Goal: Task Accomplishment & Management: Use online tool/utility

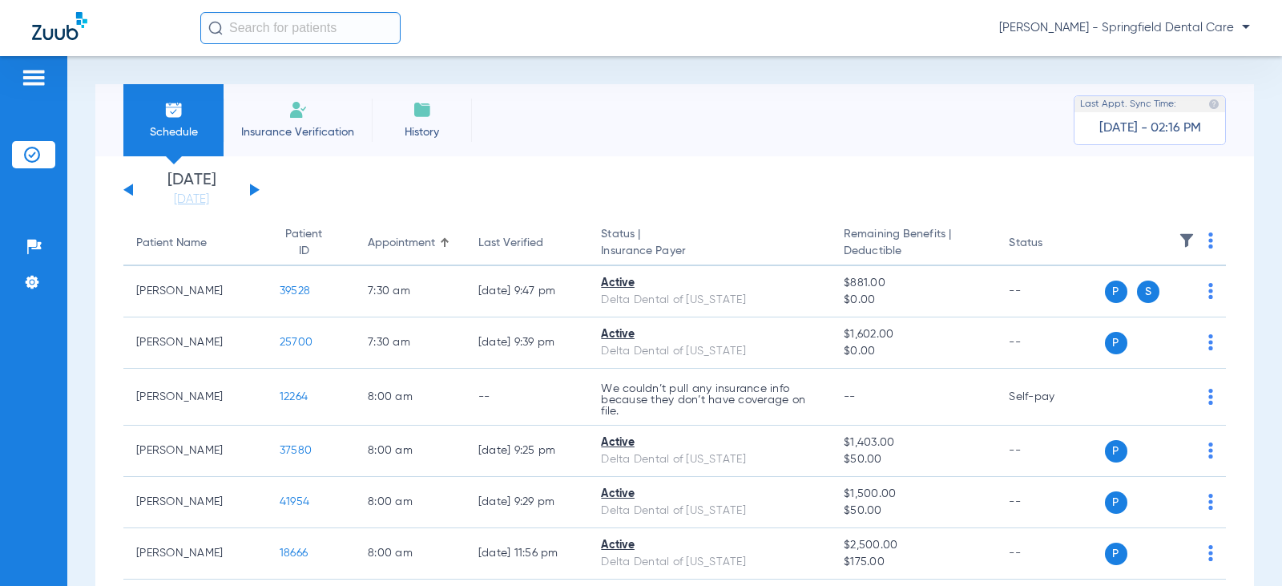
click at [304, 24] on input "text" at bounding box center [300, 28] width 200 height 32
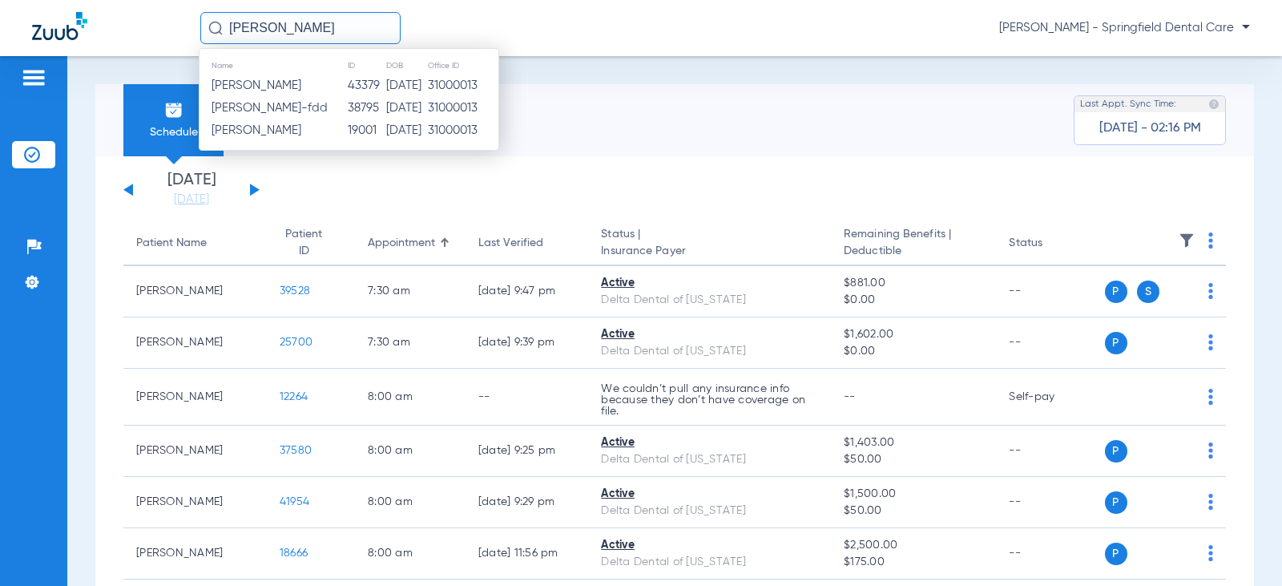
type input "[PERSON_NAME]"
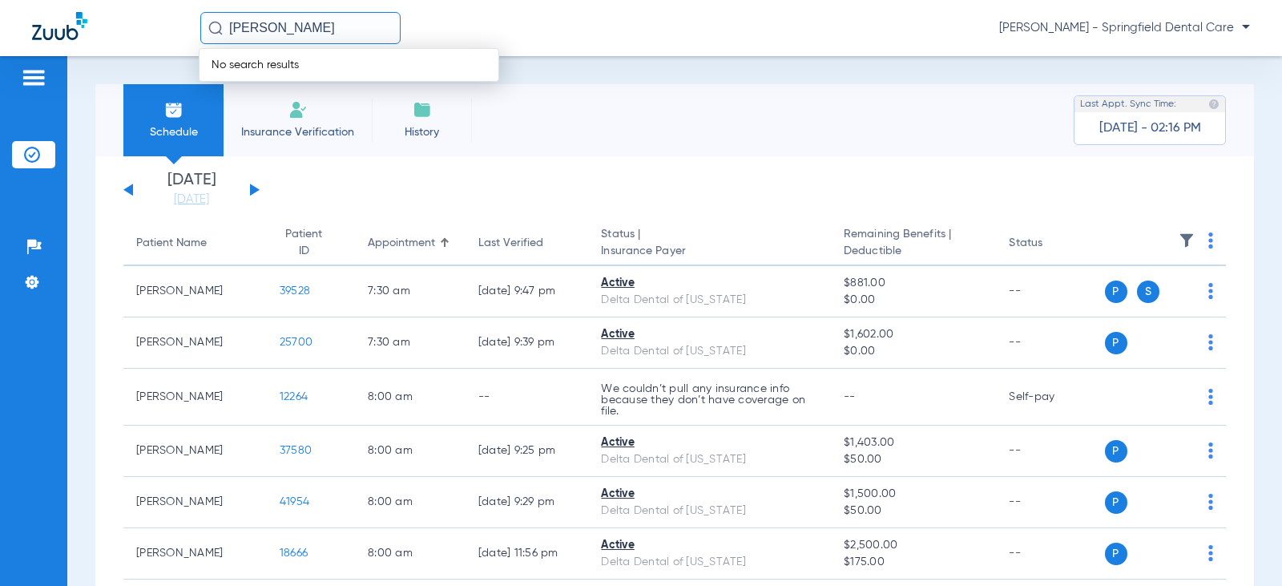
drag, startPoint x: 311, startPoint y: 30, endPoint x: 187, endPoint y: 33, distance: 124.2
click at [187, 33] on div "[PERSON_NAME] No search results [PERSON_NAME] - Springfield Dental Care" at bounding box center [641, 28] width 1282 height 56
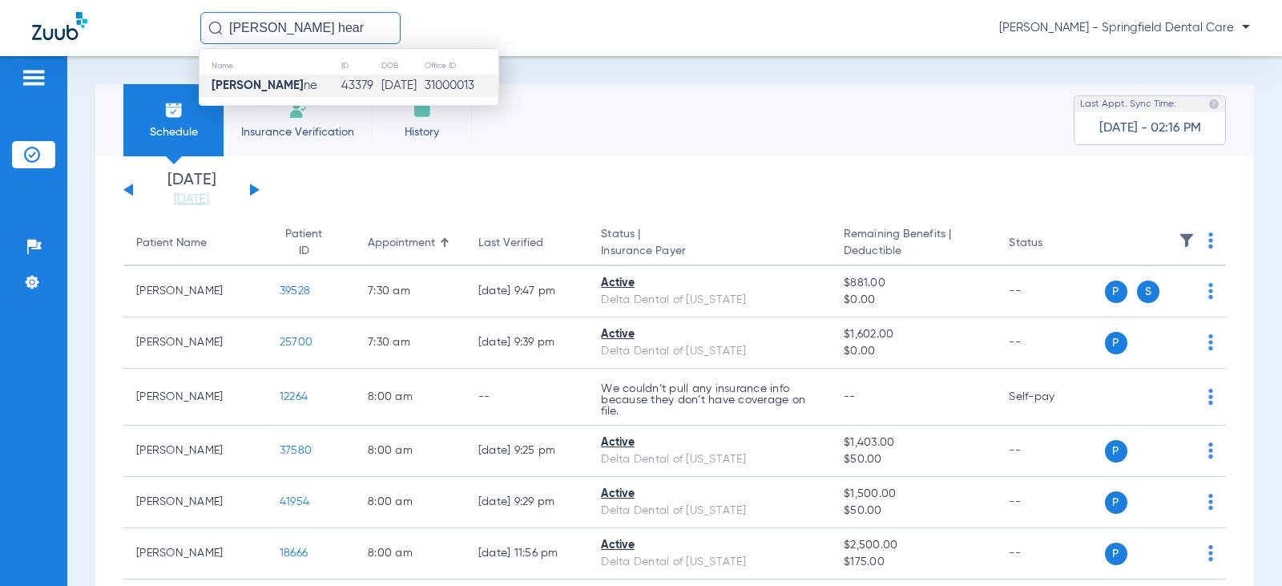
type input "[PERSON_NAME] hear"
click at [282, 82] on span "[PERSON_NAME] ne" at bounding box center [265, 85] width 106 height 12
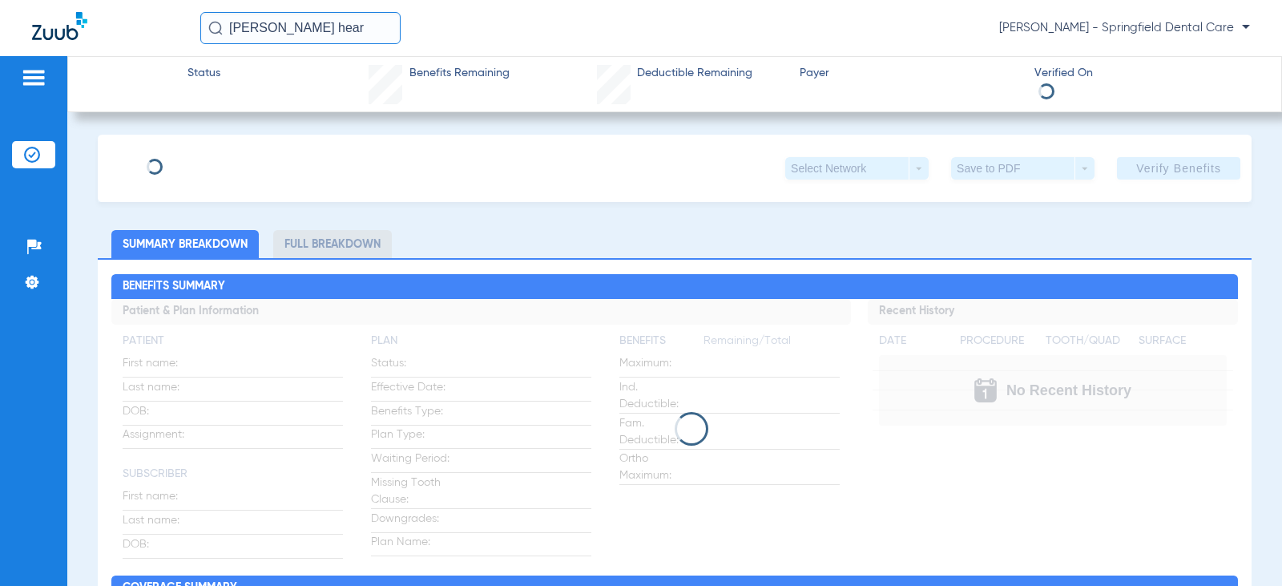
type input "[PERSON_NAME]"
type input "[DATE]"
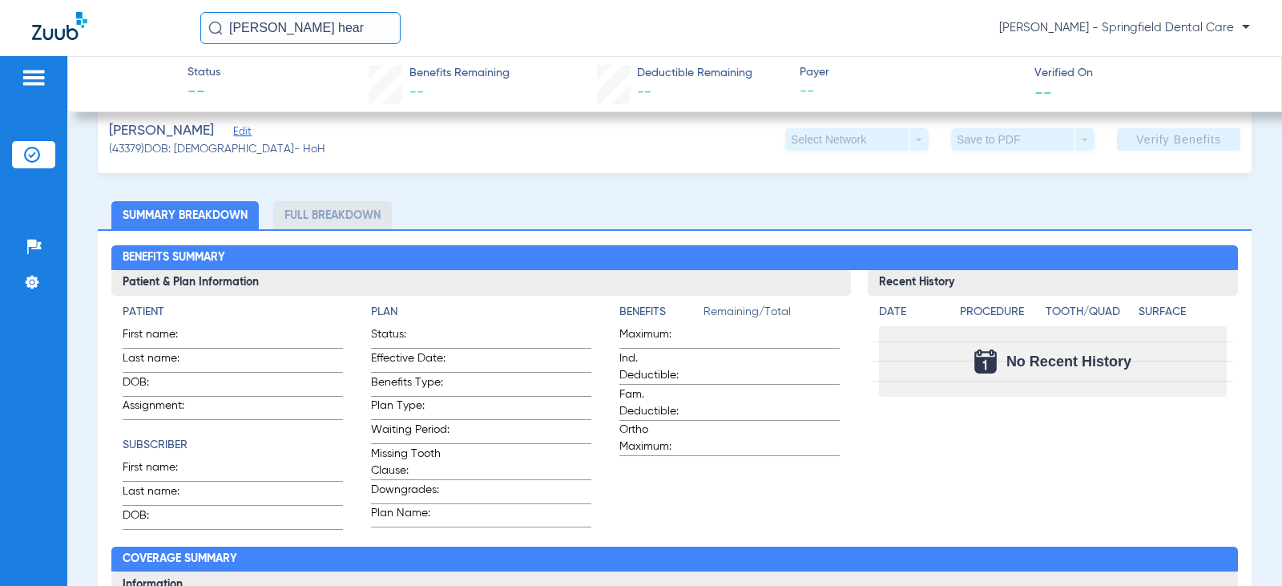
scroll to position [240, 0]
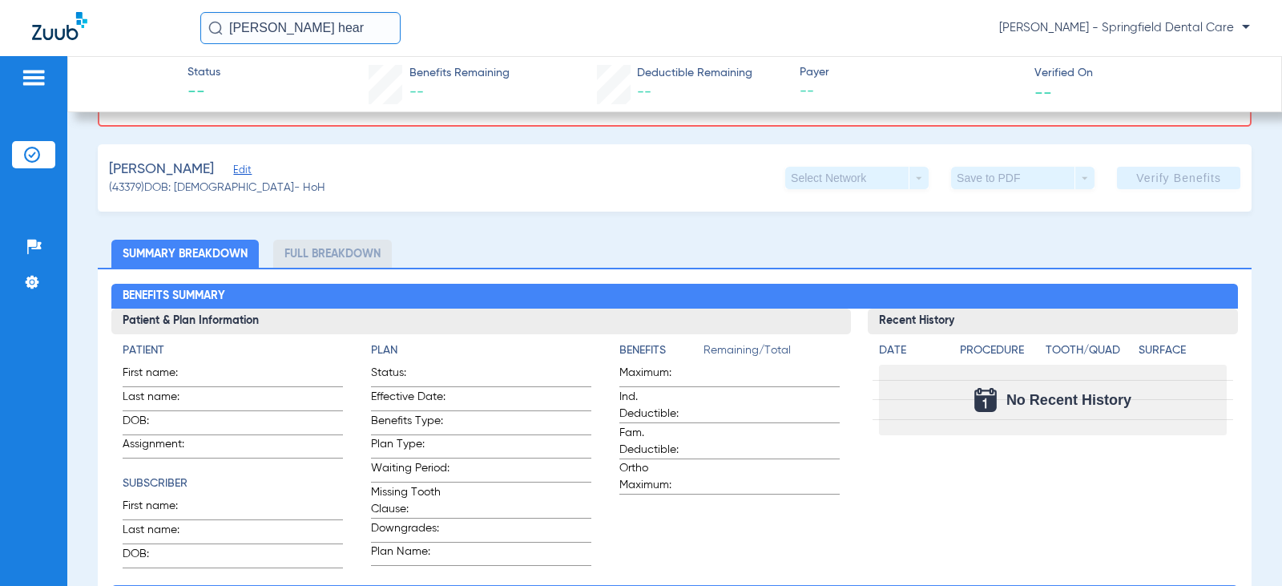
click at [233, 170] on span "Edit" at bounding box center [240, 171] width 14 height 15
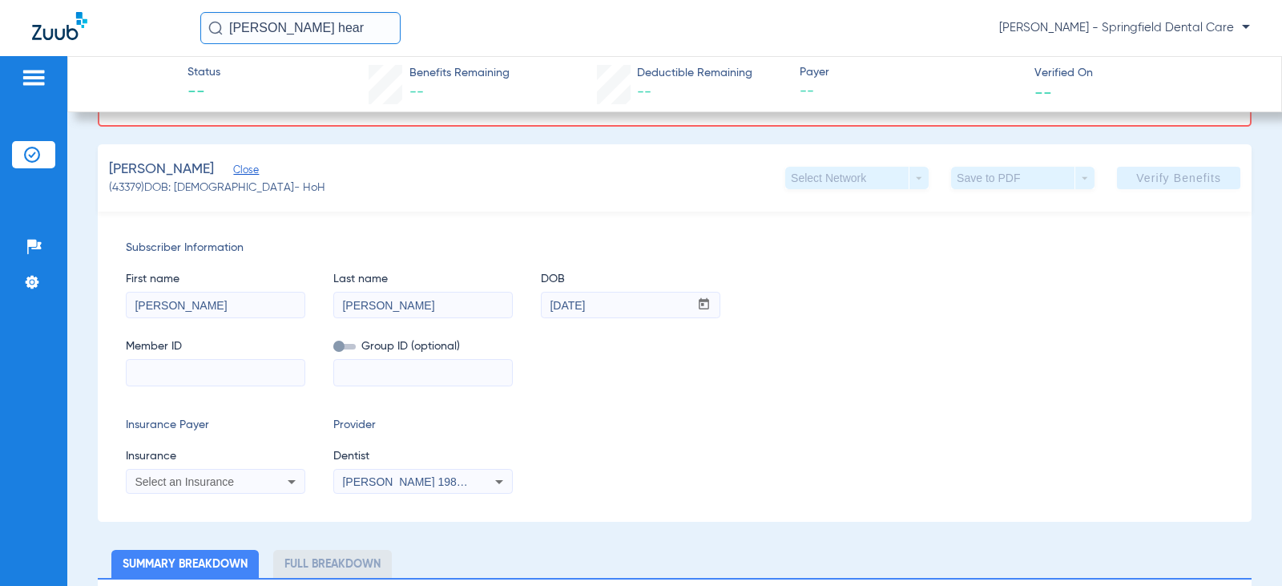
click at [222, 372] on input at bounding box center [216, 373] width 178 height 26
paste input "18008723862"
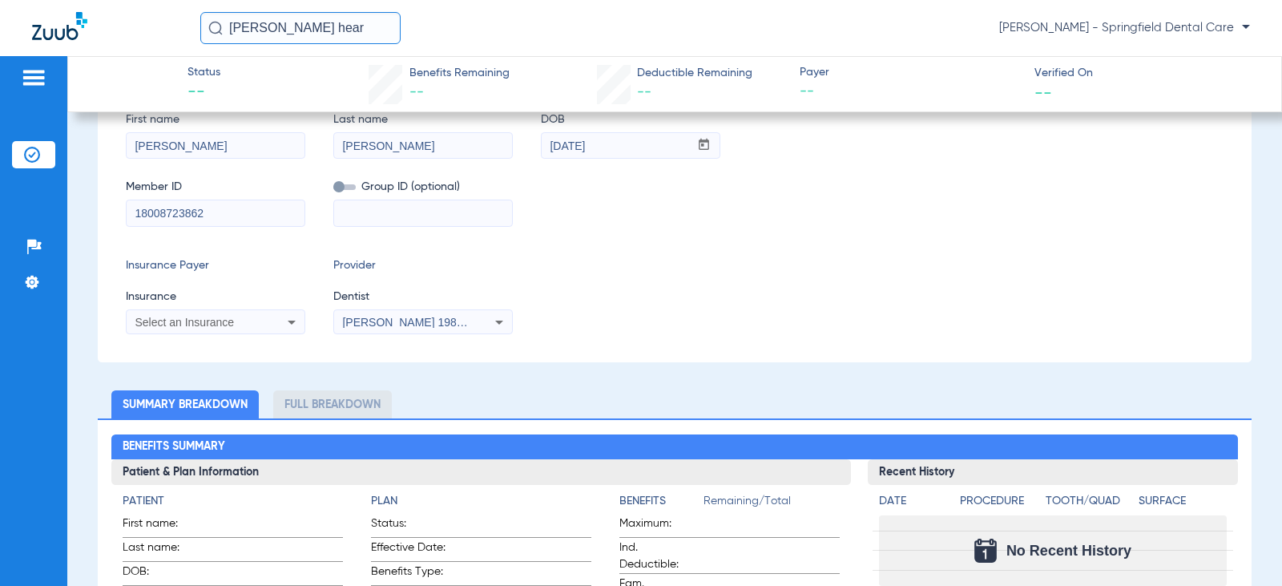
scroll to position [401, 0]
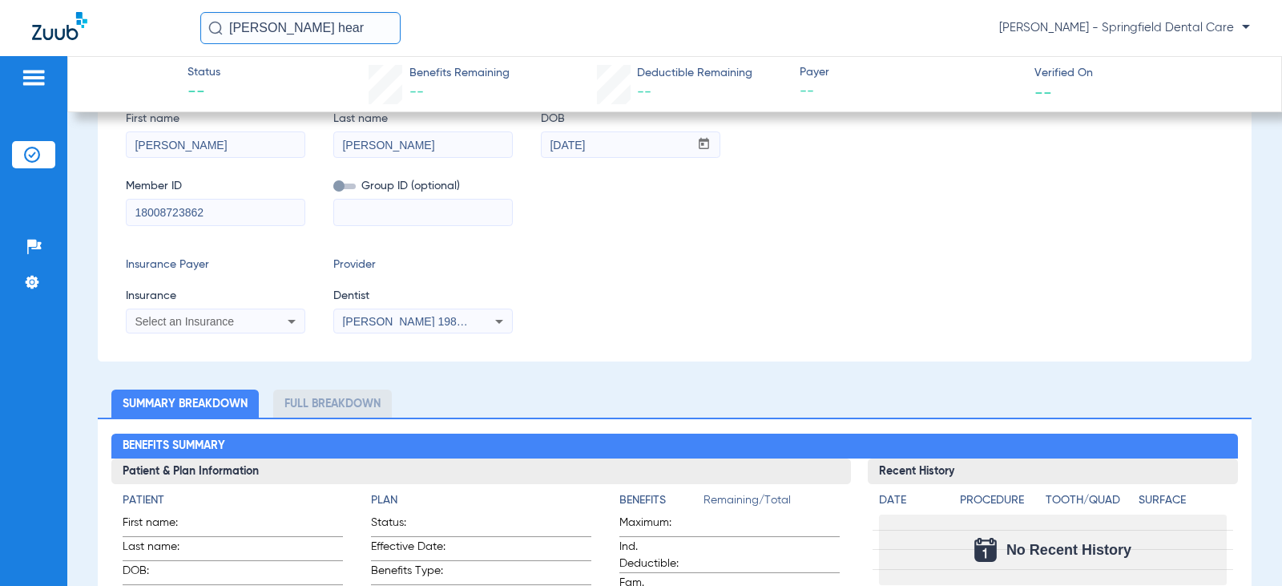
type input "18008723862"
click at [265, 327] on div "Select an Insurance" at bounding box center [216, 321] width 178 height 19
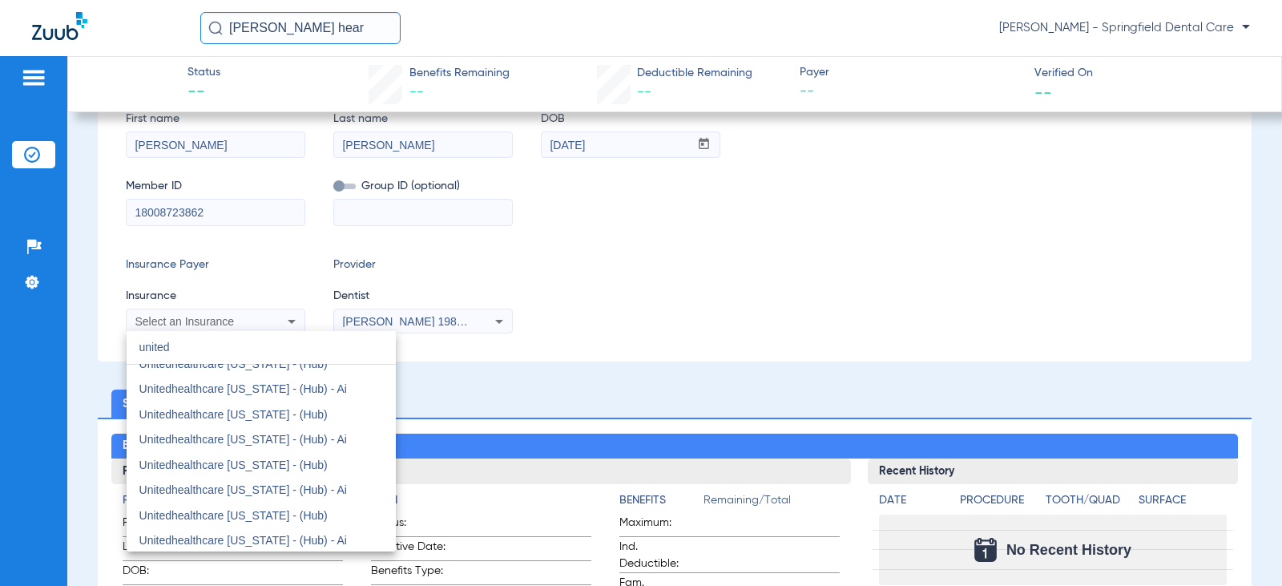
scroll to position [0, 0]
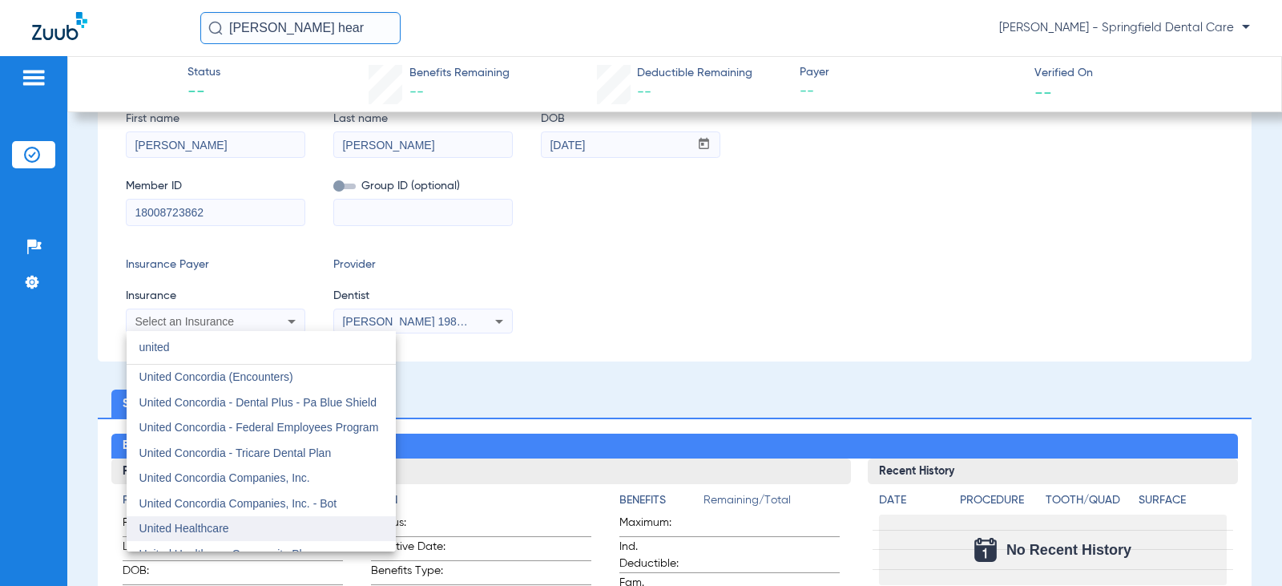
type input "united"
click at [228, 526] on span "United Healthcare" at bounding box center [184, 528] width 90 height 13
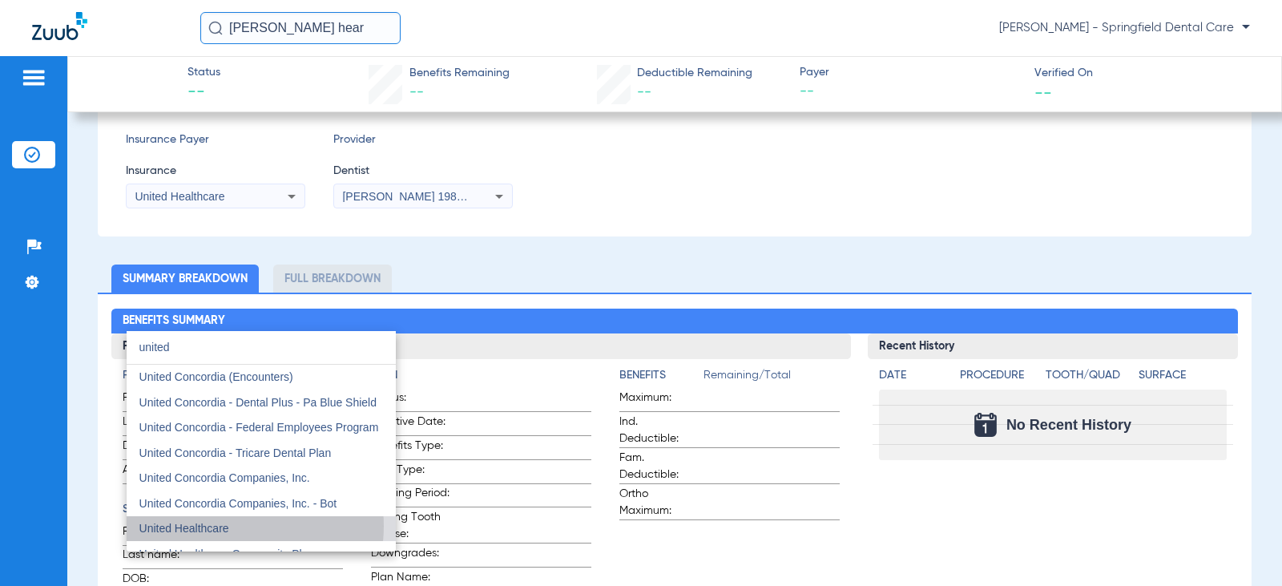
scroll to position [276, 0]
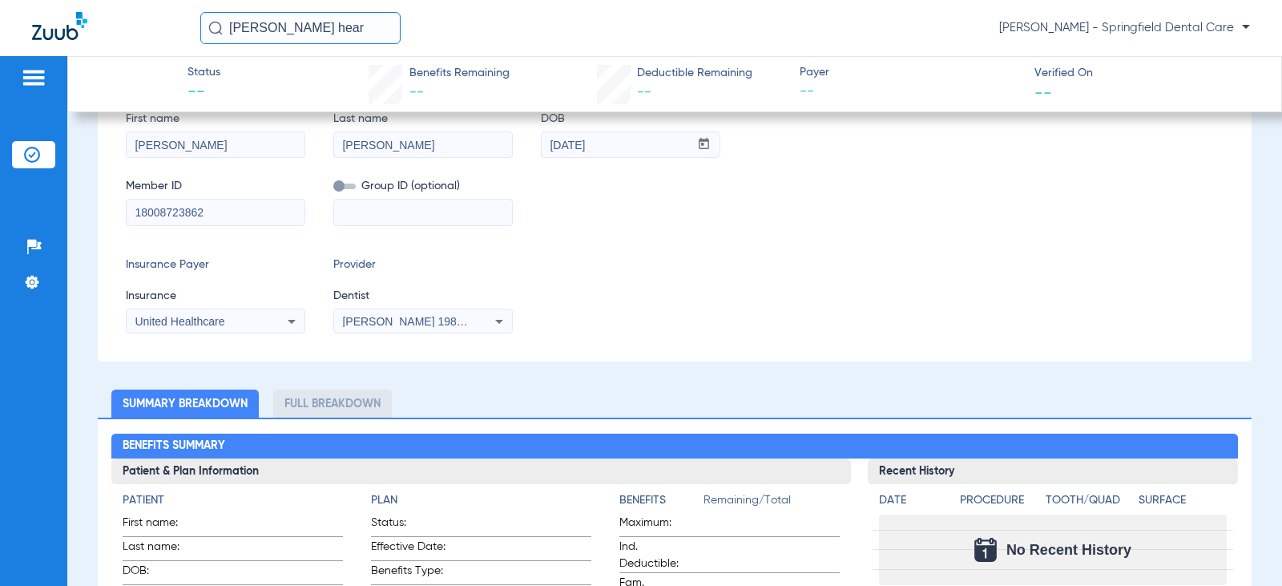
click at [389, 315] on span "[PERSON_NAME] 1982829420" at bounding box center [421, 321] width 158 height 13
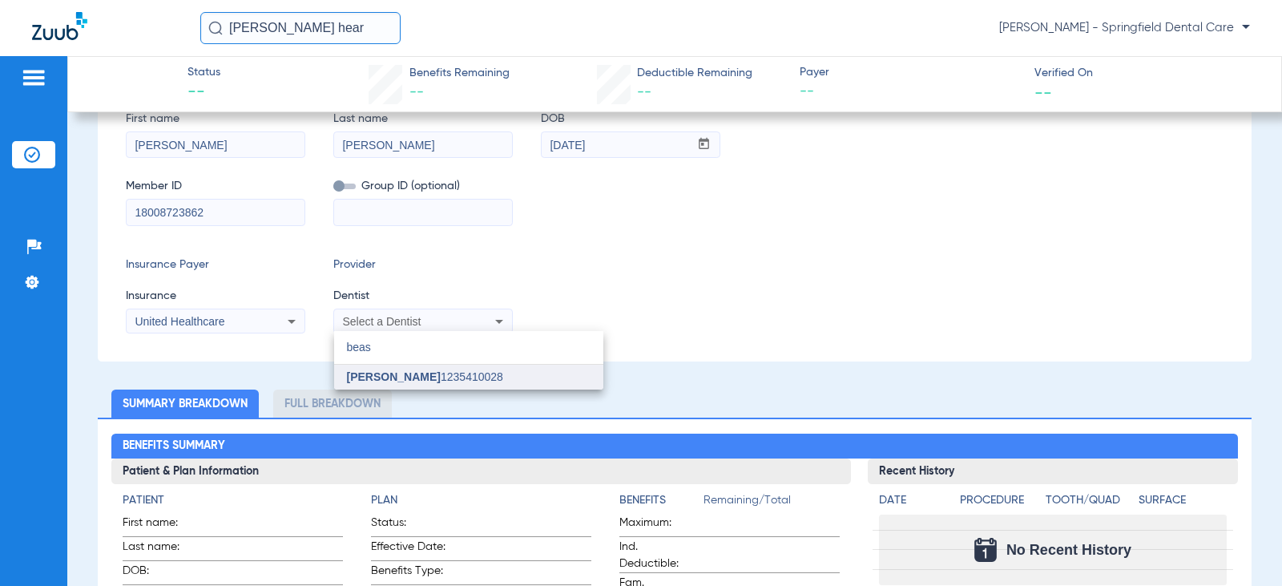
type input "beas"
click at [387, 377] on span "[PERSON_NAME]" at bounding box center [394, 376] width 94 height 13
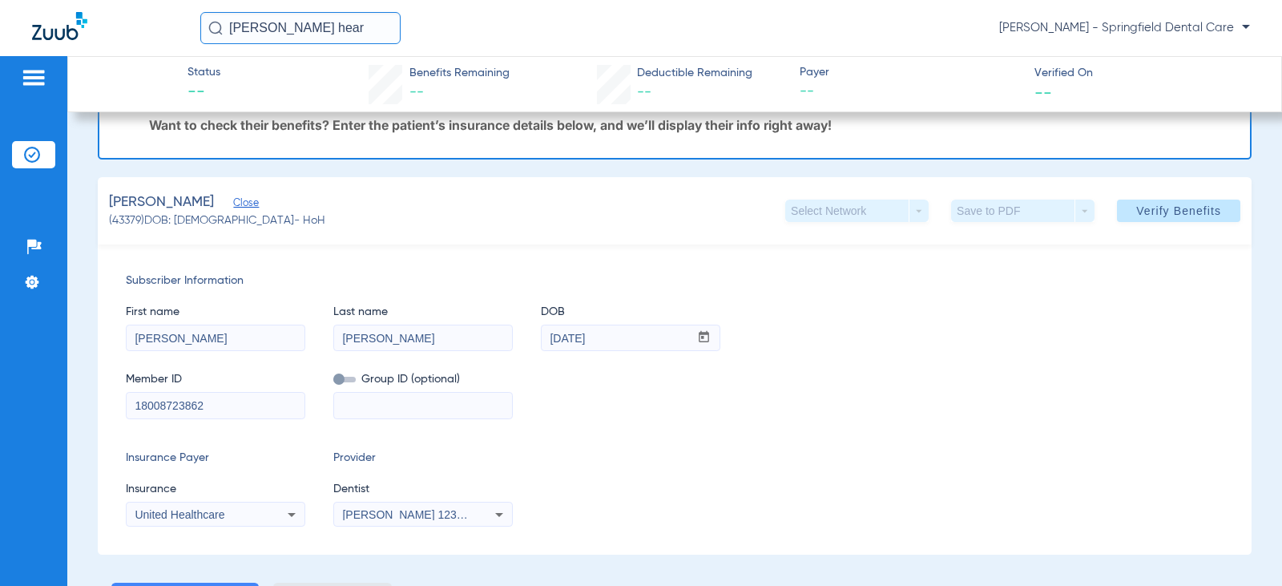
scroll to position [0, 0]
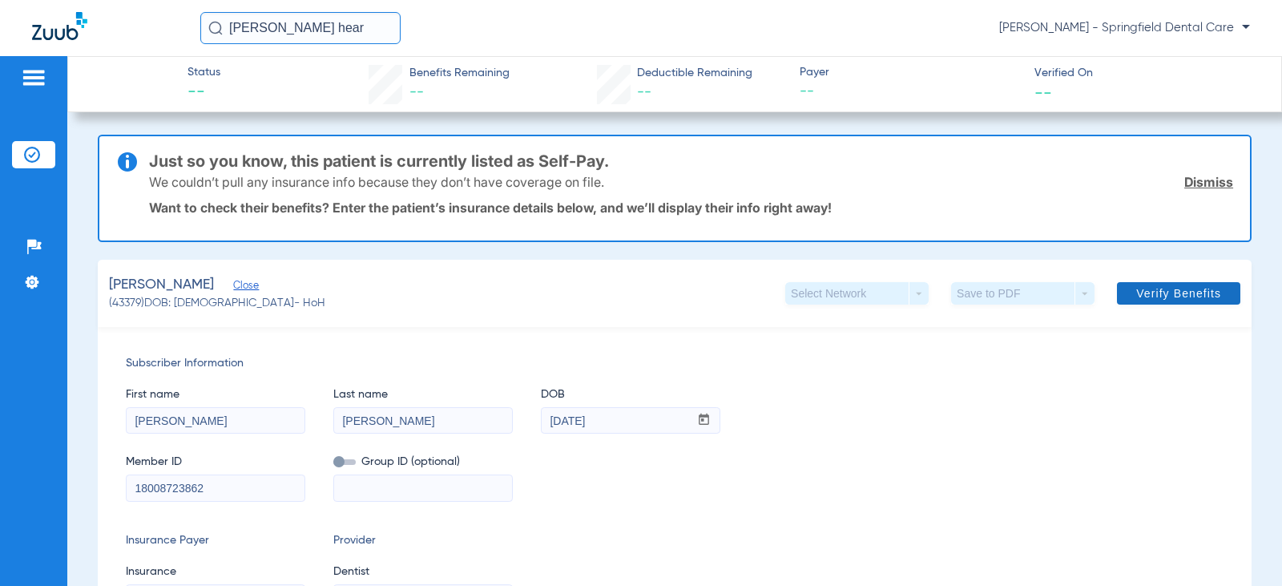
click at [1164, 292] on span "Verify Benefits" at bounding box center [1178, 293] width 85 height 13
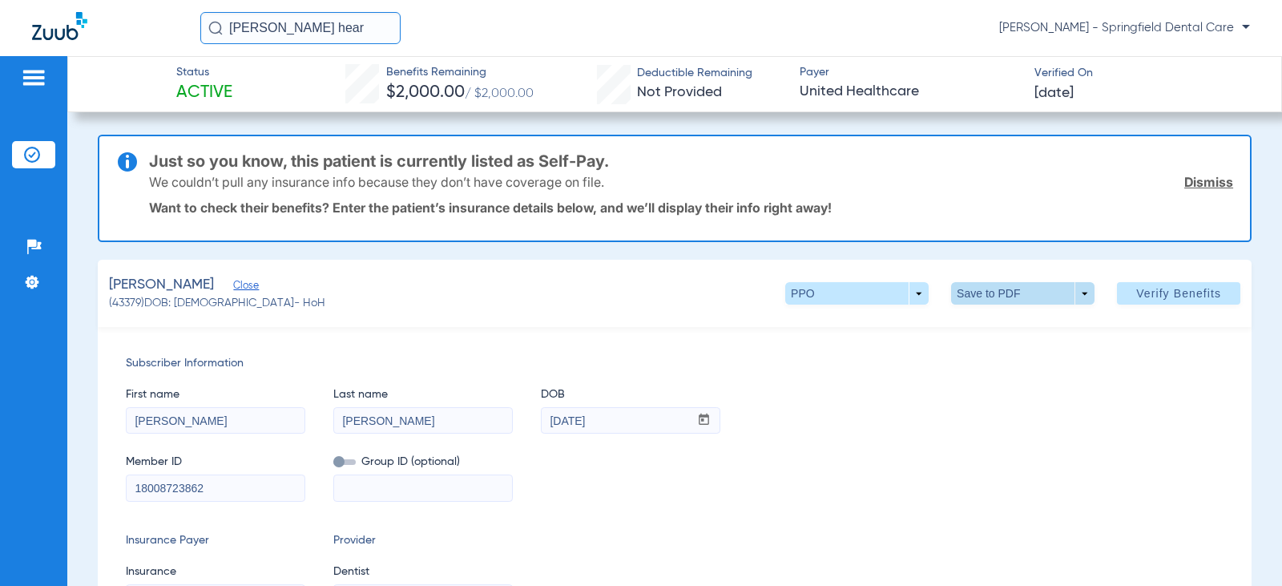
click at [978, 296] on span at bounding box center [1022, 293] width 143 height 22
click at [995, 326] on span "Save to PDF" at bounding box center [1016, 325] width 63 height 11
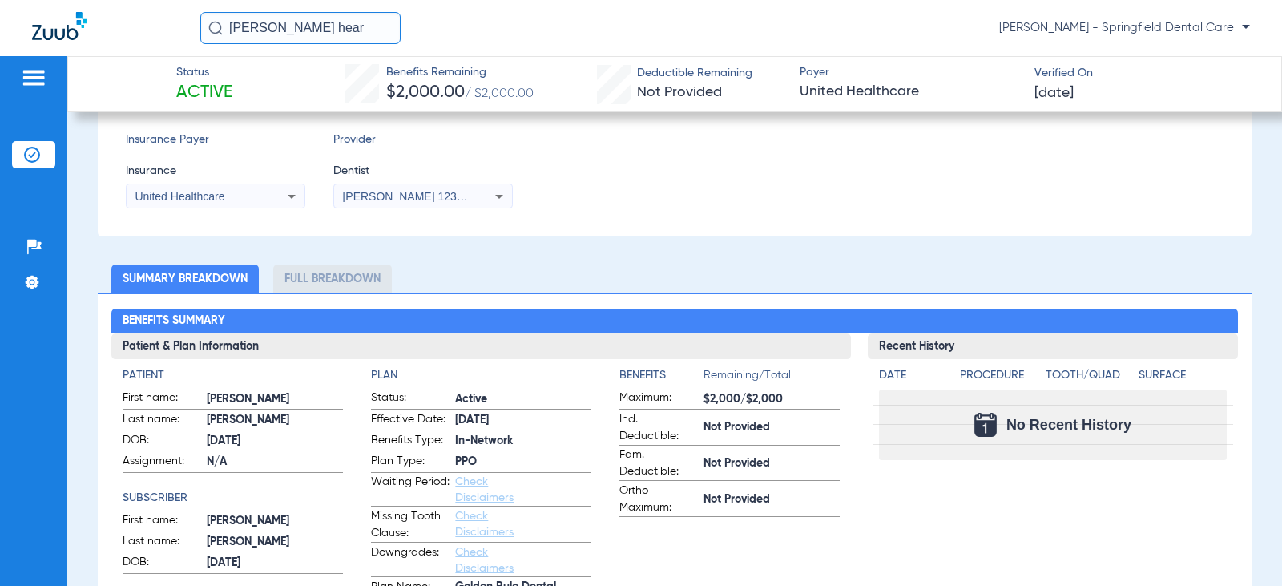
scroll to position [561, 0]
